Goal: Find specific page/section: Find specific page/section

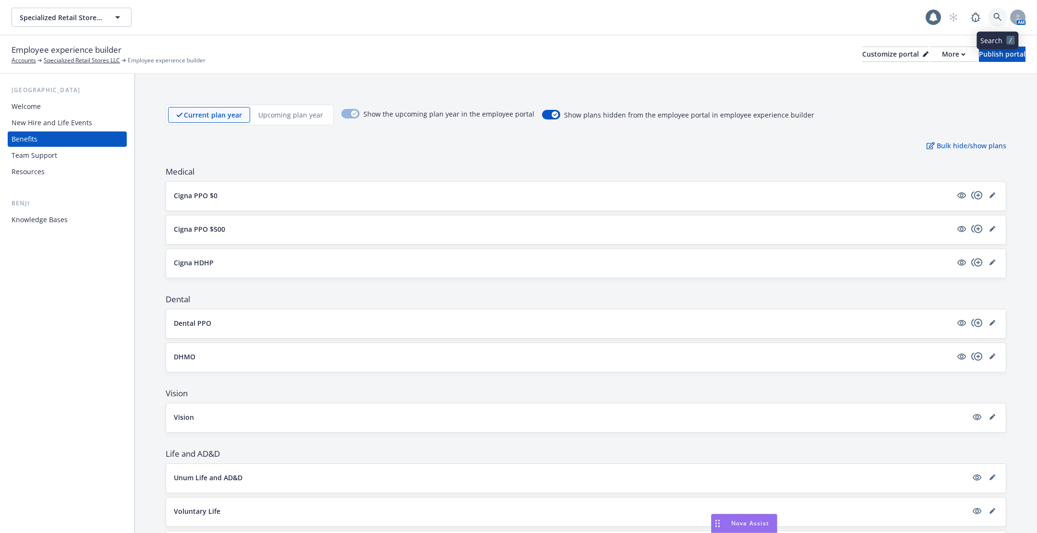
click at [990, 12] on link at bounding box center [997, 17] width 19 height 19
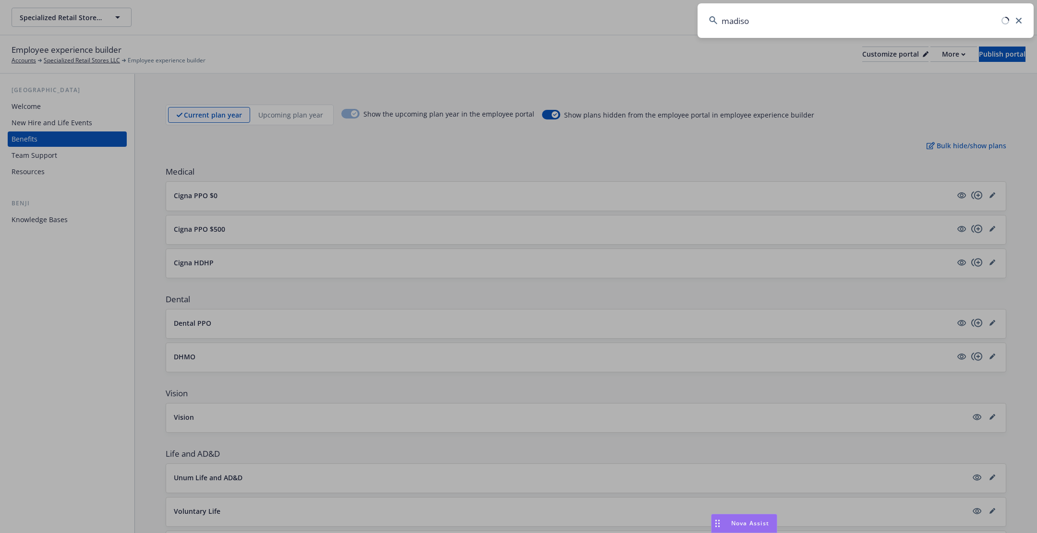
type input "madison"
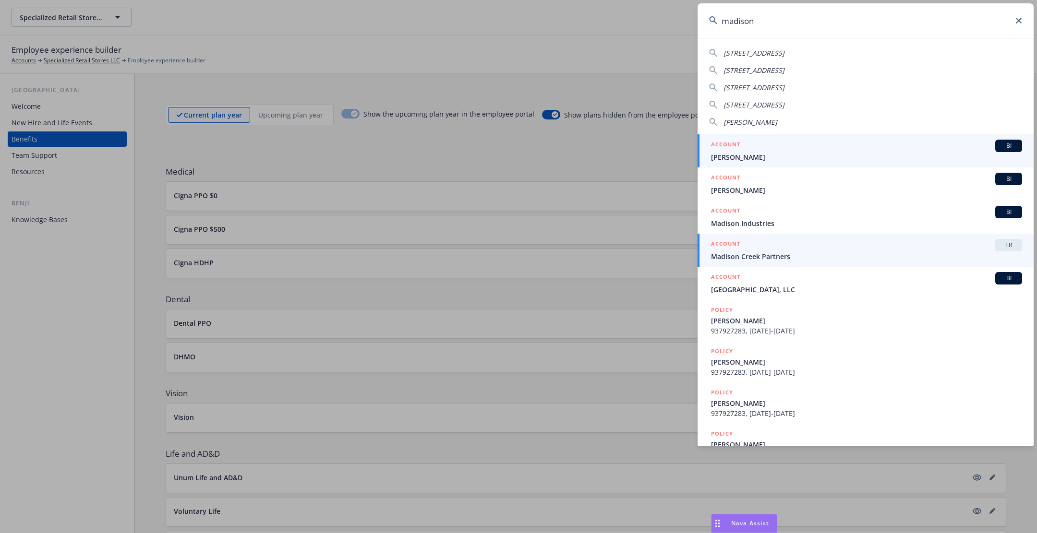
click at [840, 242] on div "ACCOUNT TR" at bounding box center [866, 245] width 311 height 12
